Goal: Navigation & Orientation: Find specific page/section

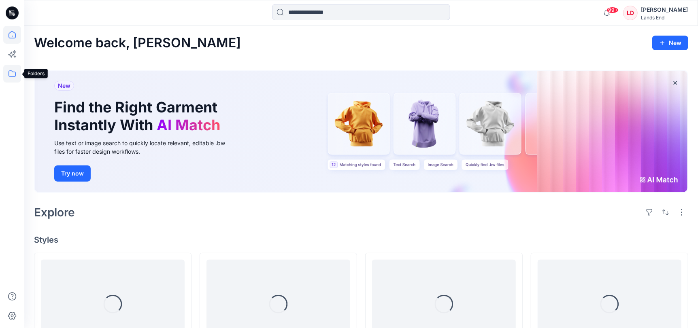
click at [13, 74] on icon at bounding box center [12, 74] width 18 height 18
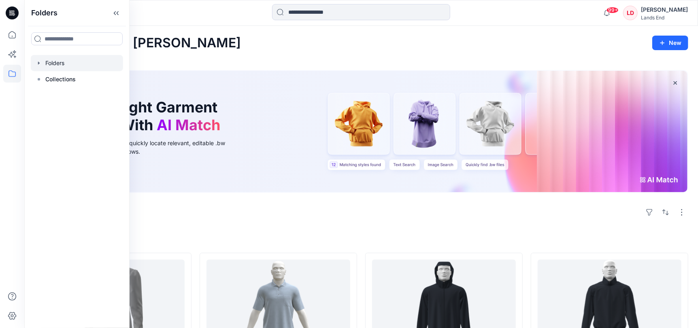
click at [58, 64] on div at bounding box center [77, 63] width 92 height 16
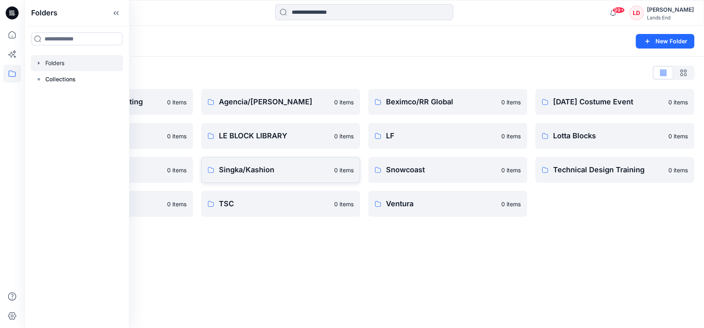
click at [253, 162] on link "Singka/Kashion 0 items" at bounding box center [280, 170] width 159 height 26
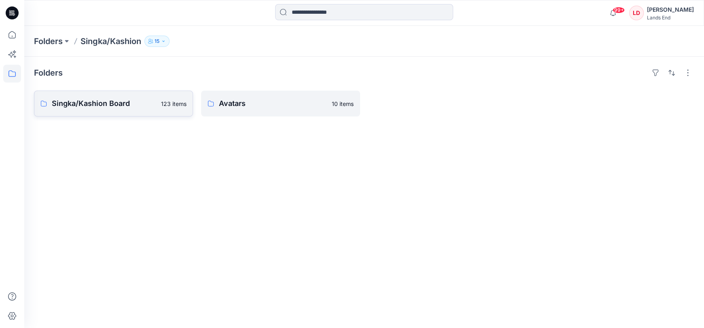
click at [97, 104] on p "Singka/Kashion Board" at bounding box center [104, 103] width 104 height 11
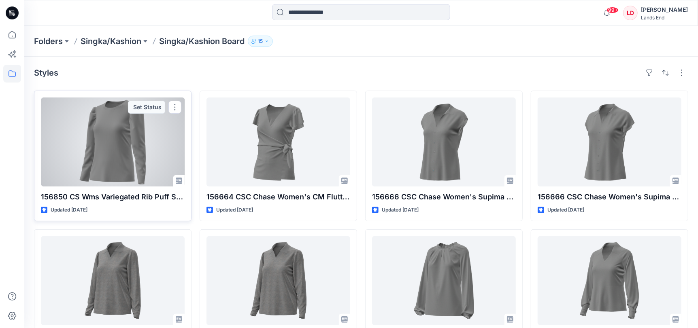
click at [109, 172] on div at bounding box center [113, 142] width 144 height 89
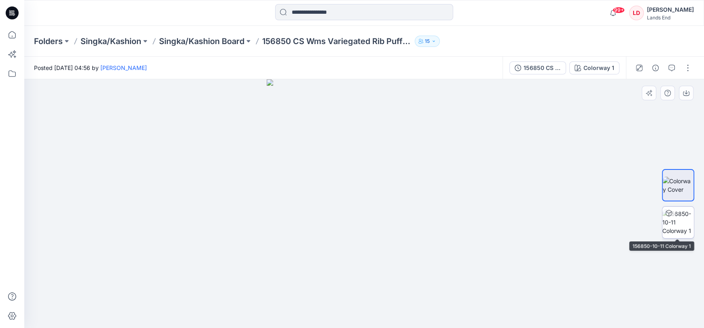
click at [679, 219] on img at bounding box center [679, 223] width 32 height 26
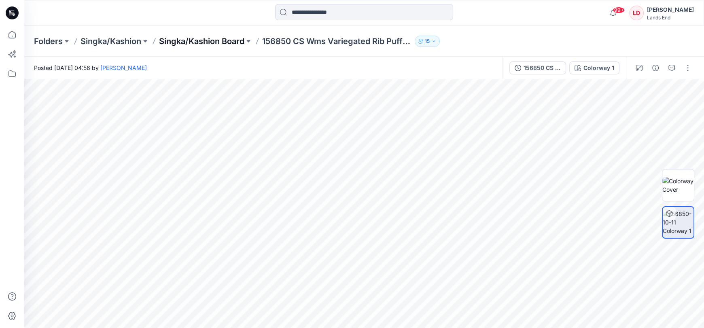
click at [183, 40] on p "Singka/Kashion Board" at bounding box center [201, 41] width 85 height 11
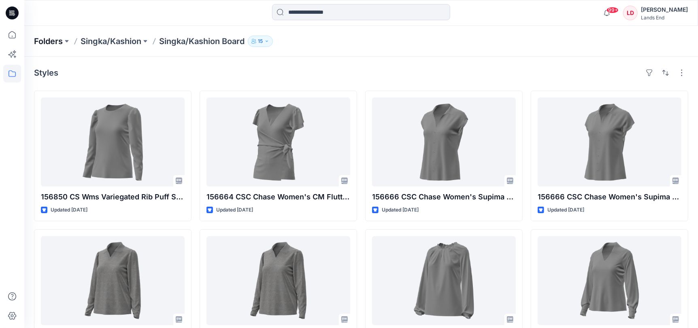
click at [51, 39] on p "Folders" at bounding box center [48, 41] width 29 height 11
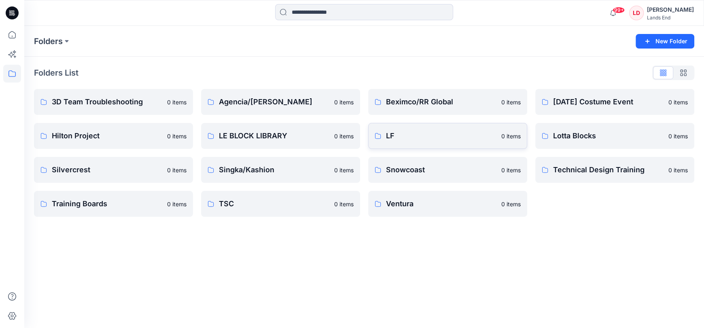
click at [390, 136] on p "LF" at bounding box center [441, 135] width 111 height 11
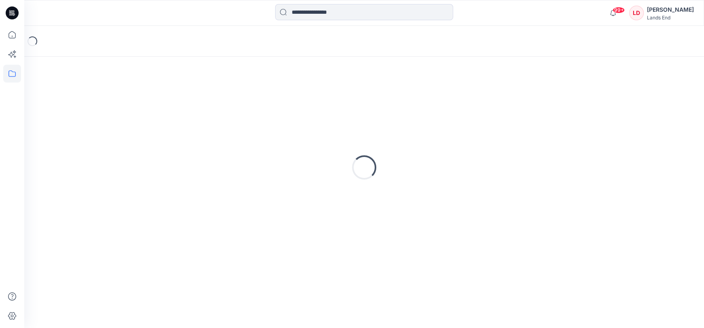
click at [390, 136] on div "Loading..." at bounding box center [364, 167] width 661 height 202
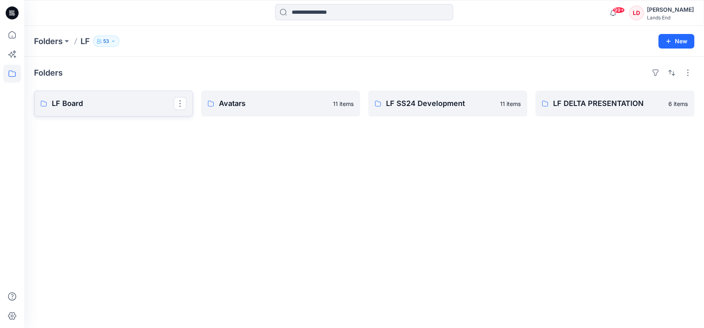
click at [76, 101] on p "LF Board" at bounding box center [113, 103] width 122 height 11
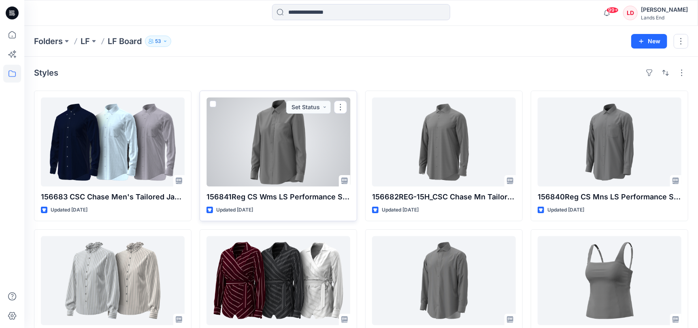
click at [304, 165] on div at bounding box center [278, 142] width 144 height 89
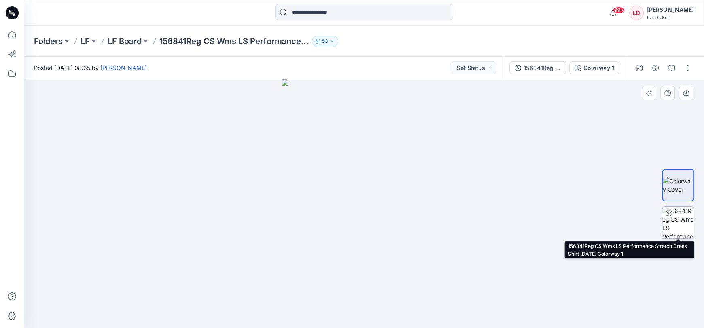
click at [677, 218] on img at bounding box center [679, 223] width 32 height 32
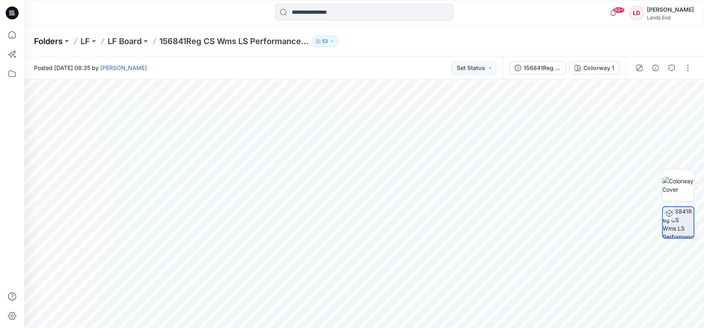
click at [54, 40] on p "Folders" at bounding box center [48, 41] width 29 height 11
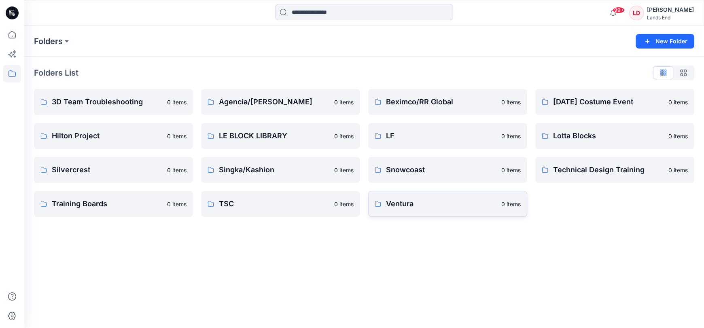
click at [393, 202] on p "Ventura" at bounding box center [441, 203] width 111 height 11
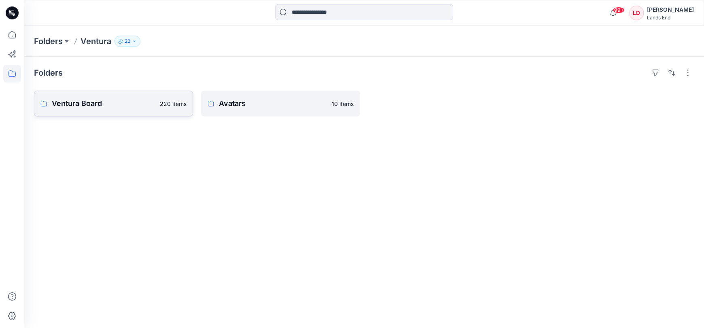
click at [88, 103] on p "Ventura Board" at bounding box center [103, 103] width 103 height 11
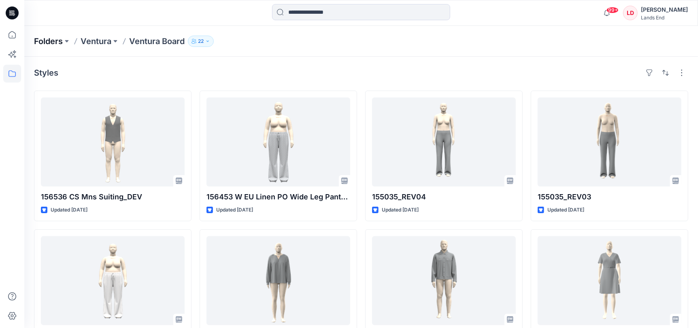
click at [49, 39] on p "Folders" at bounding box center [48, 41] width 29 height 11
